Goal: Transaction & Acquisition: Purchase product/service

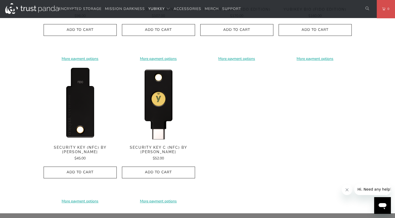
scroll to position [496, 0]
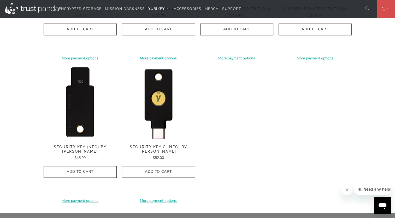
click at [83, 107] on img at bounding box center [80, 102] width 73 height 73
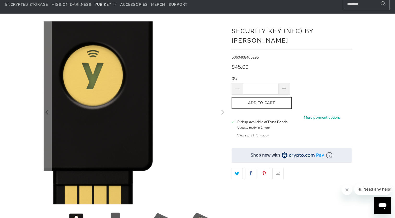
scroll to position [52, 0]
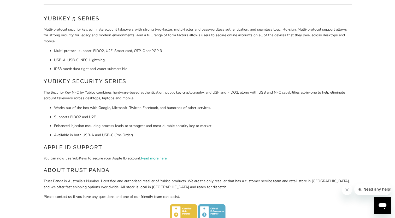
scroll to position [26, 0]
